Goal: Task Accomplishment & Management: Use online tool/utility

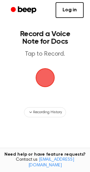
click at [47, 74] on span "button" at bounding box center [44, 77] width 19 height 19
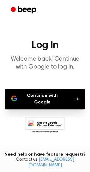
click at [35, 93] on button "Continue with Google" at bounding box center [45, 99] width 80 height 21
click at [28, 97] on button "Continue with Google" at bounding box center [45, 99] width 80 height 21
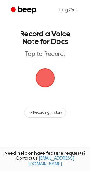
click at [46, 72] on span "button" at bounding box center [45, 78] width 20 height 20
